Goal: Find specific page/section: Find specific page/section

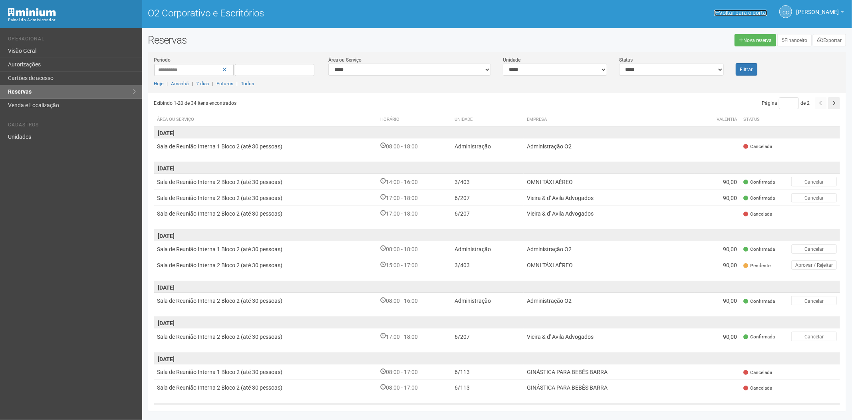
click at [736, 13] on font "Voltar para o portal" at bounding box center [743, 13] width 48 height 6
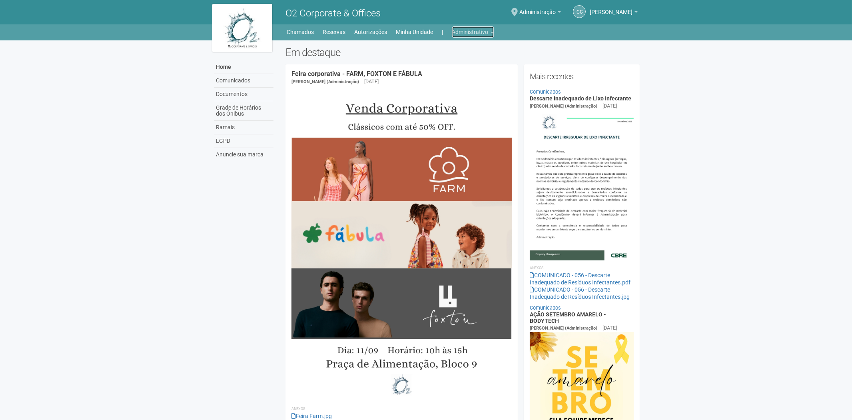
click at [473, 34] on link "Administrativo" at bounding box center [473, 31] width 42 height 11
click at [451, 61] on link "Cartões de acesso" at bounding box center [462, 63] width 68 height 14
